Goal: Use online tool/utility: Utilize a website feature to perform a specific function

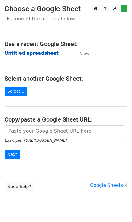
click at [46, 54] on strong "Untitled spreadsheet" at bounding box center [32, 53] width 54 height 5
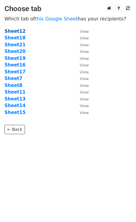
click at [20, 32] on strong "Sheet12" at bounding box center [15, 31] width 21 height 5
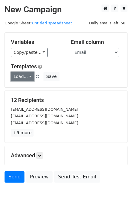
click at [31, 75] on link "Load..." at bounding box center [22, 76] width 23 height 9
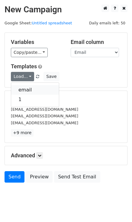
click at [31, 91] on link "email" at bounding box center [35, 90] width 48 height 10
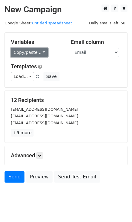
click at [29, 52] on link "Copy/paste..." at bounding box center [29, 52] width 37 height 9
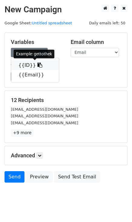
drag, startPoint x: 30, startPoint y: 68, endPoint x: 24, endPoint y: 64, distance: 6.6
click at [30, 67] on link "{{ID}}" at bounding box center [35, 66] width 48 height 10
